Goal: Check status: Check status

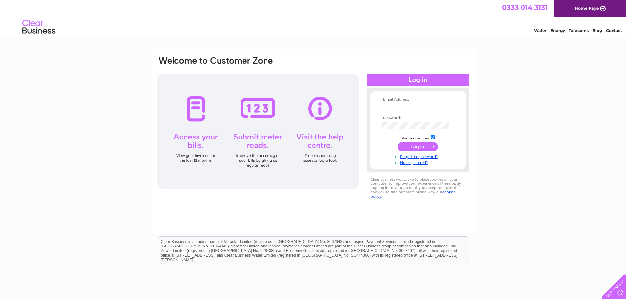
type input "beeautoparts@hotmail.com"
click at [422, 148] on input "submit" at bounding box center [417, 146] width 40 height 9
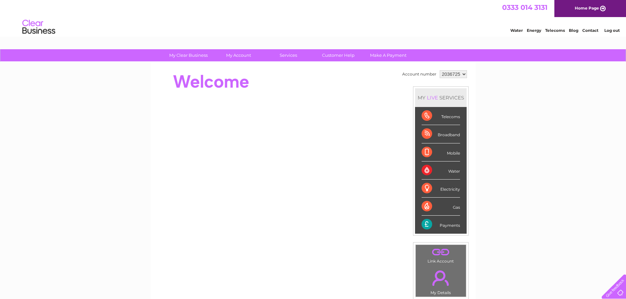
click at [463, 73] on select "2036725" at bounding box center [452, 74] width 27 height 8
drag, startPoint x: 482, startPoint y: 90, endPoint x: 486, endPoint y: 94, distance: 5.1
click at [482, 90] on div "My Clear Business Login Details My Details My Preferences Link Account My Accou…" at bounding box center [313, 233] width 626 height 369
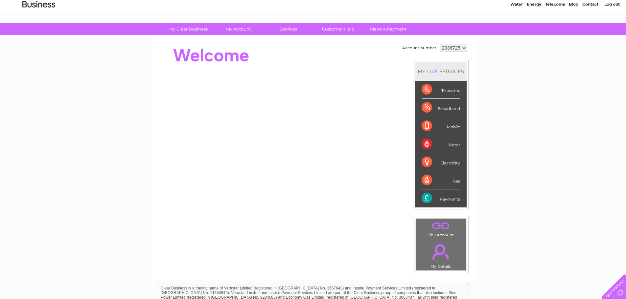
scroll to position [26, 0]
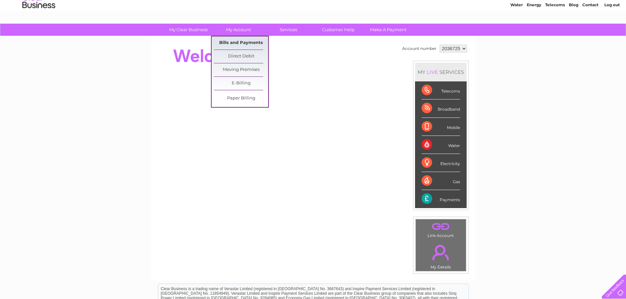
click at [249, 44] on link "Bills and Payments" at bounding box center [241, 42] width 54 height 13
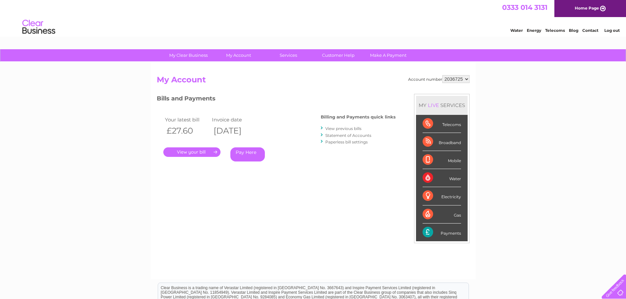
click at [350, 128] on link "View previous bills" at bounding box center [343, 128] width 36 height 5
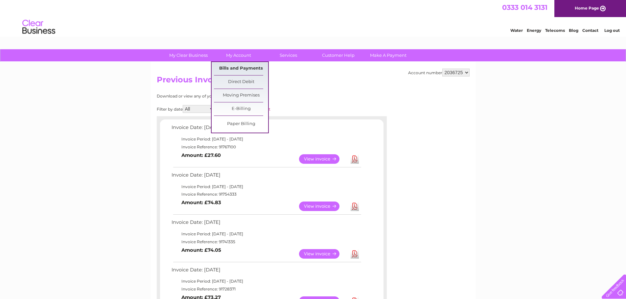
click at [247, 67] on link "Bills and Payments" at bounding box center [241, 68] width 54 height 13
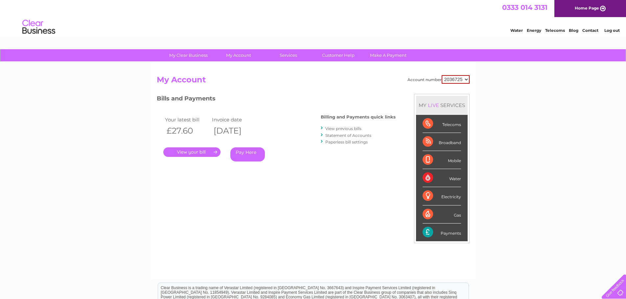
click at [361, 135] on link "Statement of Accounts" at bounding box center [348, 135] width 46 height 5
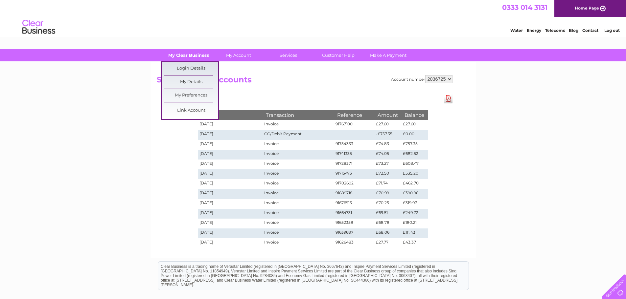
click at [197, 56] on link "My Clear Business" at bounding box center [188, 55] width 54 height 12
